Goal: Navigation & Orientation: Find specific page/section

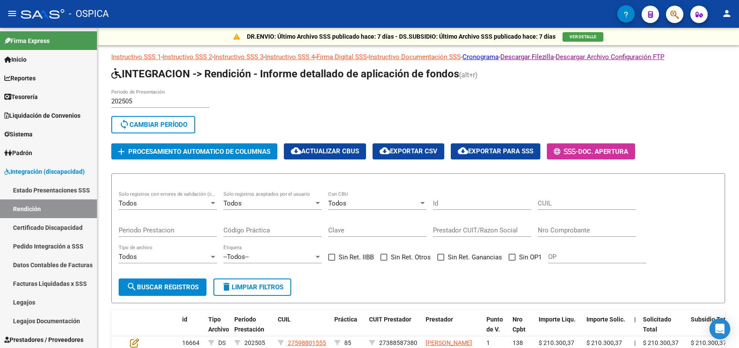
scroll to position [109, 0]
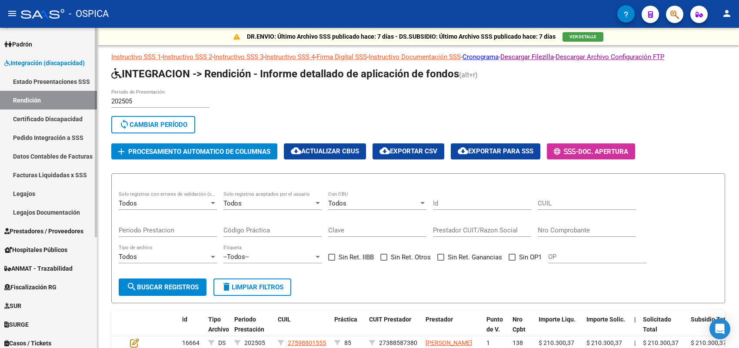
click at [55, 83] on link "Estado Presentaciones SSS" at bounding box center [48, 81] width 97 height 19
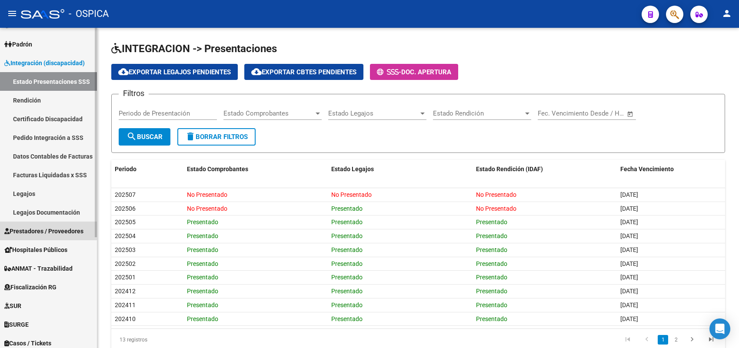
click at [62, 231] on span "Prestadores / Proveedores" at bounding box center [43, 232] width 79 height 10
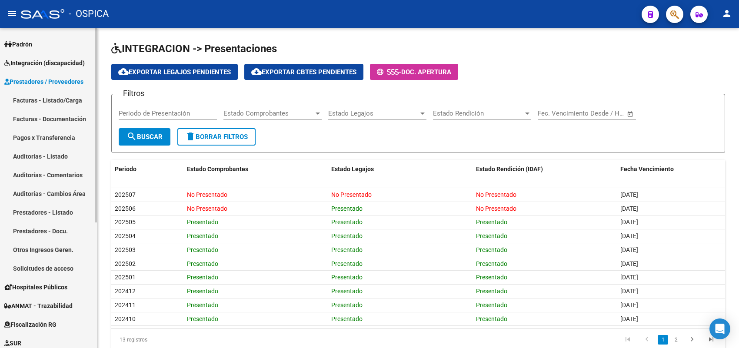
click at [58, 263] on link "Solicitudes de acceso" at bounding box center [48, 268] width 97 height 19
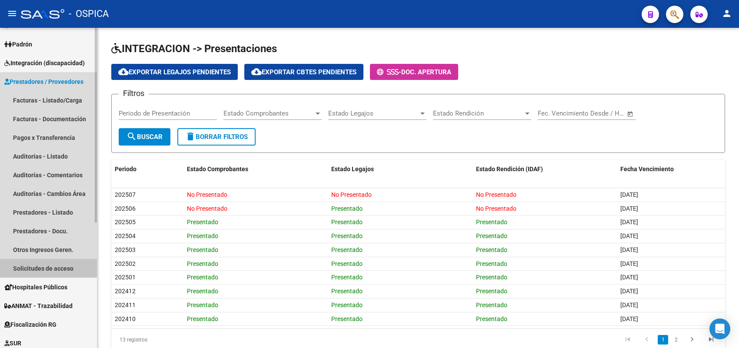
click at [60, 262] on link "Solicitudes de acceso" at bounding box center [48, 268] width 97 height 19
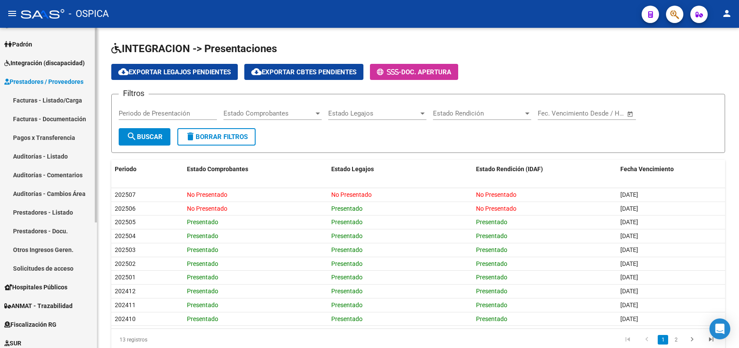
click at [59, 262] on link "Solicitudes de acceso" at bounding box center [48, 268] width 97 height 19
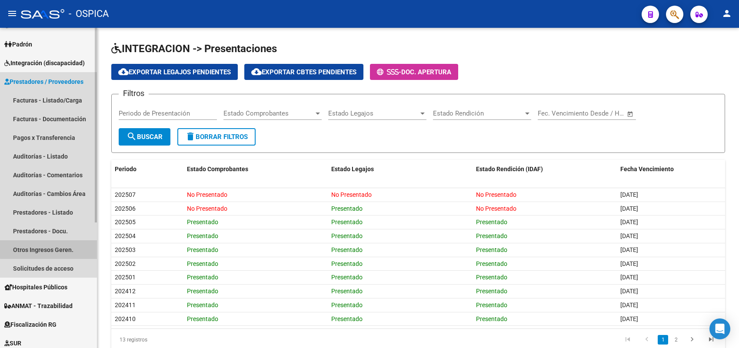
click at [61, 248] on link "Otros Ingresos Geren." at bounding box center [48, 249] width 97 height 19
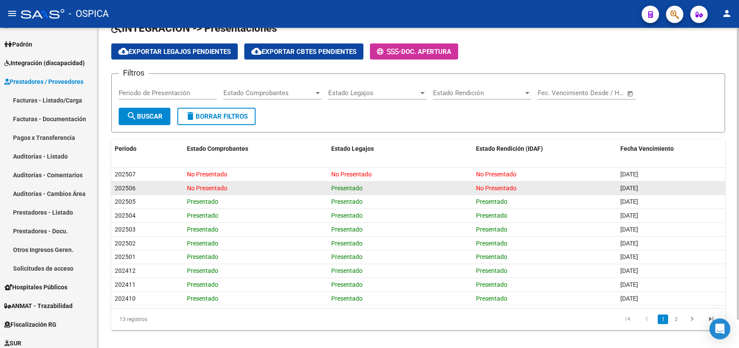
scroll to position [31, 0]
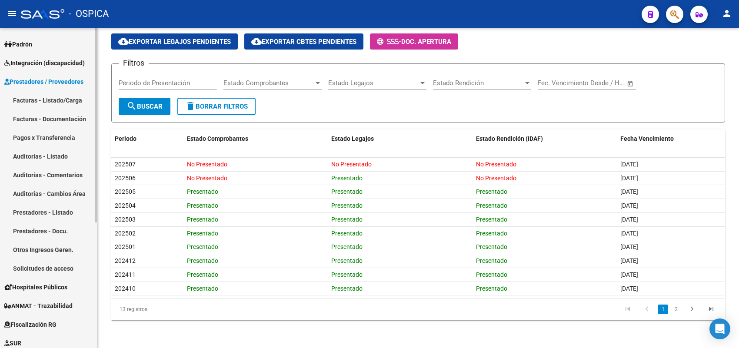
click at [71, 228] on link "Prestadores - Docu." at bounding box center [48, 231] width 97 height 19
click at [49, 190] on link "Auditorías - Cambios Área" at bounding box center [48, 193] width 97 height 19
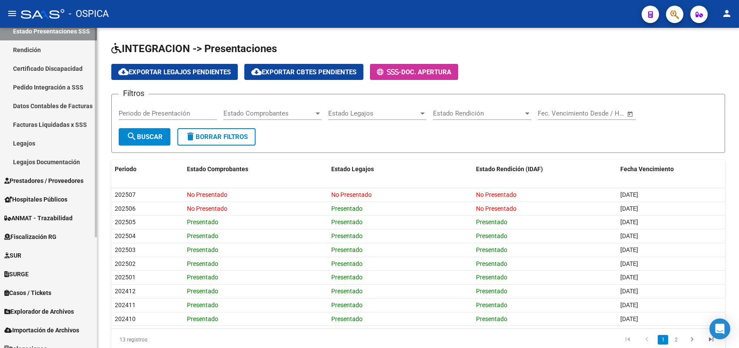
scroll to position [163, 0]
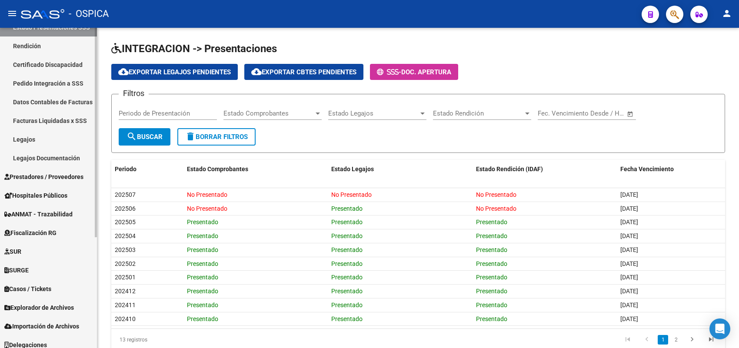
click at [33, 177] on span "Prestadores / Proveedores" at bounding box center [43, 177] width 79 height 10
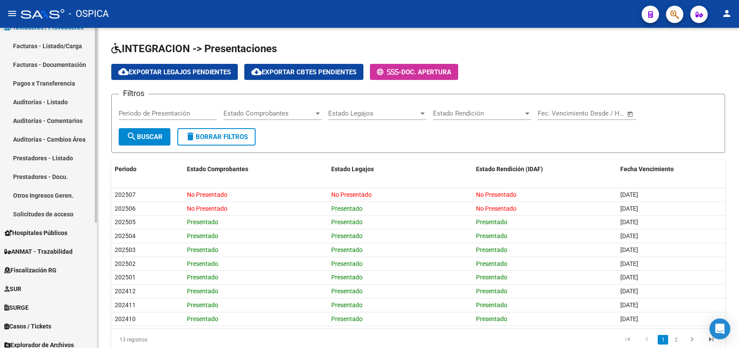
click at [43, 210] on link "Solicitudes de acceso" at bounding box center [48, 214] width 97 height 19
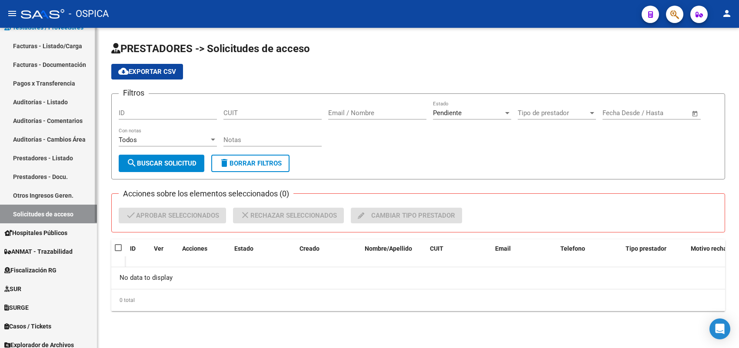
click at [58, 192] on link "Otros Ingresos Geren." at bounding box center [48, 195] width 97 height 19
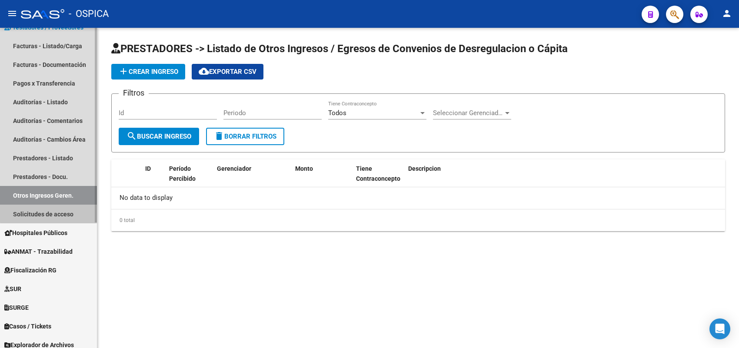
click at [64, 212] on link "Solicitudes de acceso" at bounding box center [48, 214] width 97 height 19
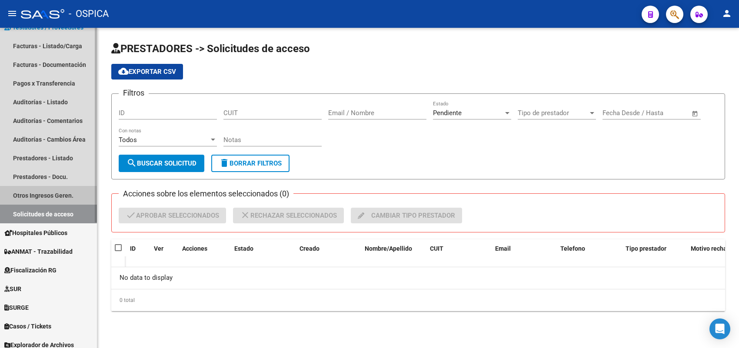
click at [68, 192] on link "Otros Ingresos Geren." at bounding box center [48, 195] width 97 height 19
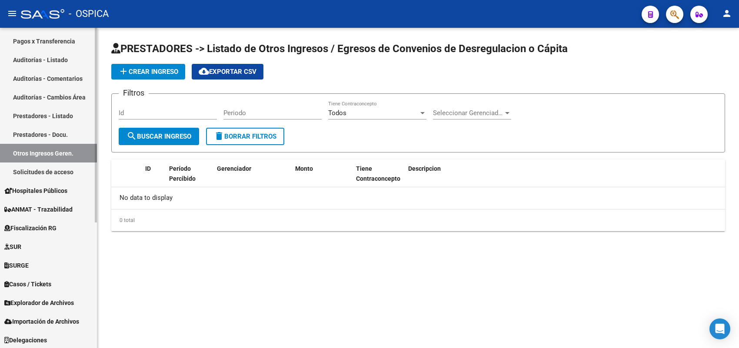
scroll to position [206, 0]
